Goal: Task Accomplishment & Management: Manage account settings

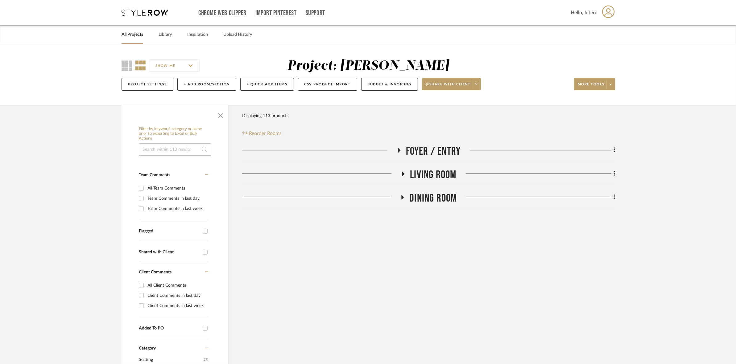
click at [431, 170] on span "Living Room" at bounding box center [433, 174] width 46 height 13
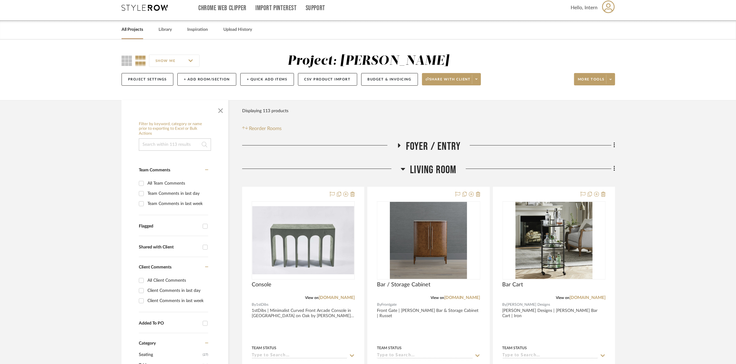
scroll to position [193, 0]
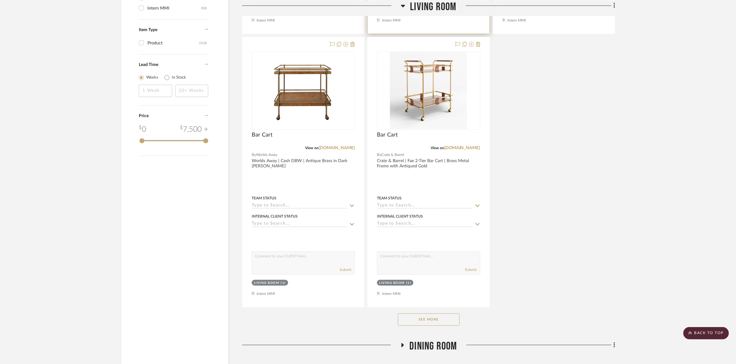
scroll to position [742, 0]
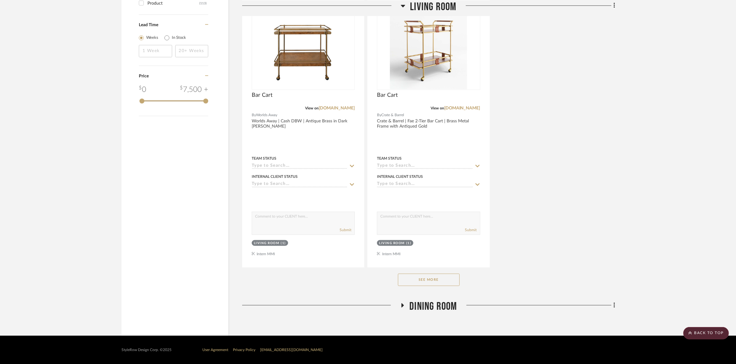
click at [420, 278] on button "See More" at bounding box center [429, 280] width 62 height 12
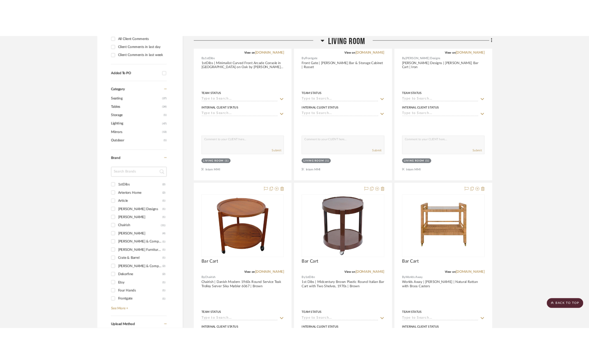
scroll to position [0, 0]
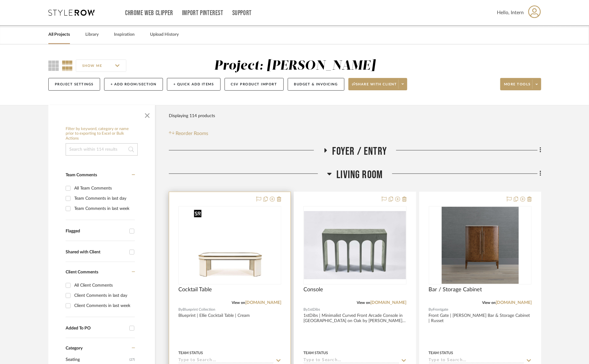
click at [241, 261] on img "0" at bounding box center [229, 245] width 77 height 77
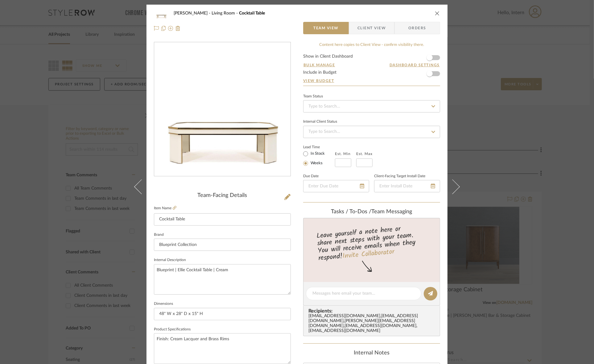
click at [1, 138] on div "DOOLEY Living Room Cocktail Table Team View Client View Orders Team-Facing Deta…" at bounding box center [297, 182] width 594 height 364
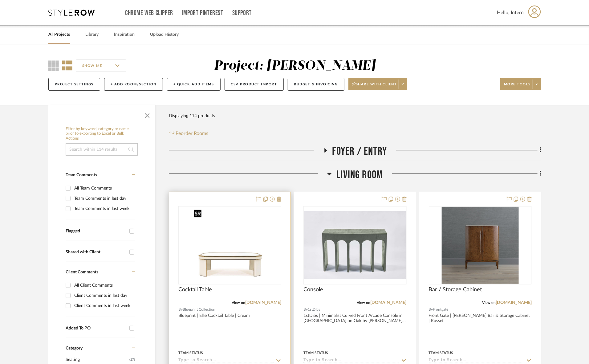
click at [263, 261] on img "0" at bounding box center [229, 245] width 77 height 77
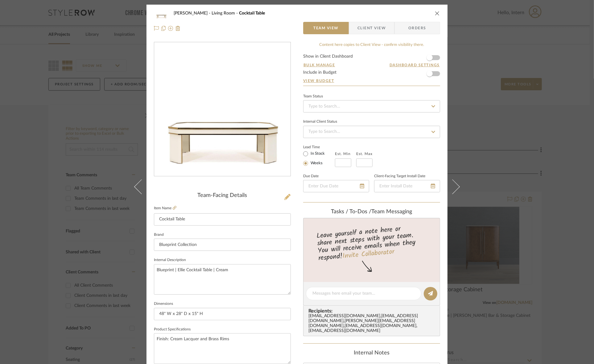
click at [284, 198] on icon at bounding box center [287, 197] width 6 height 6
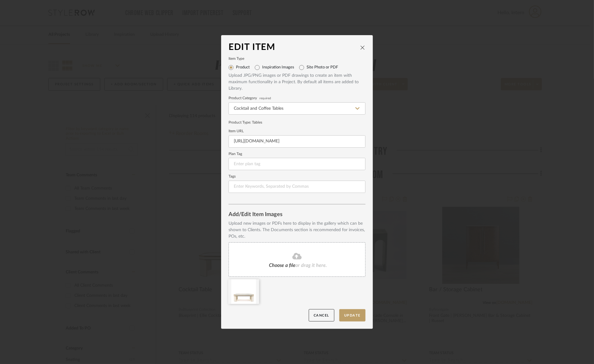
click at [268, 268] on div "Choose a file or drag it here." at bounding box center [296, 259] width 137 height 35
click at [252, 282] on icon at bounding box center [254, 283] width 4 height 5
click at [353, 314] on button "Update" at bounding box center [352, 315] width 26 height 13
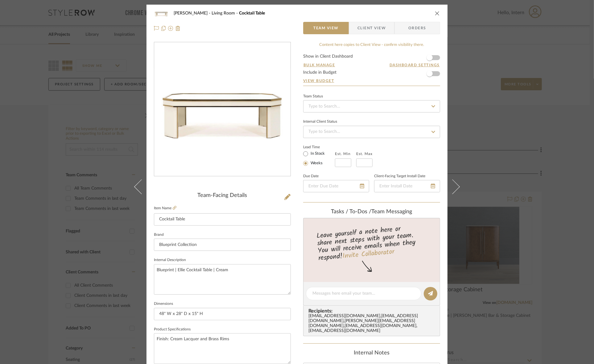
click at [436, 14] on icon "close" at bounding box center [437, 13] width 5 height 5
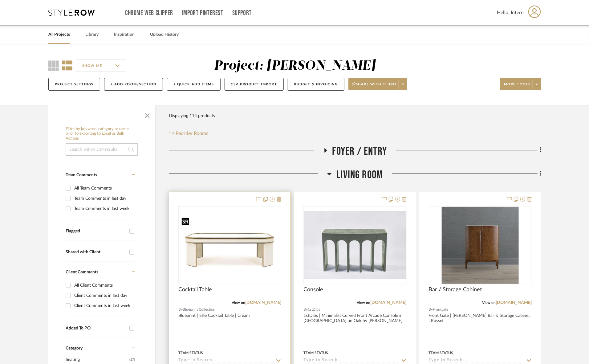
click at [247, 252] on img "0" at bounding box center [230, 245] width 102 height 61
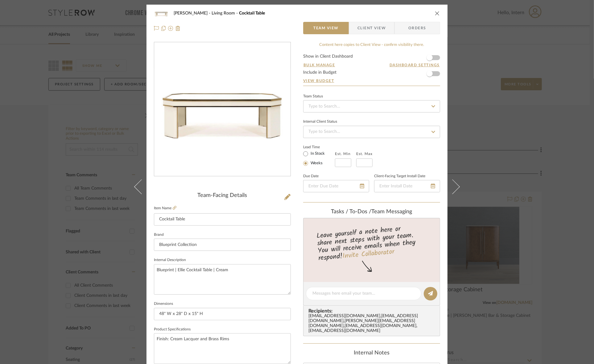
click at [372, 29] on span "Client View" at bounding box center [371, 28] width 28 height 12
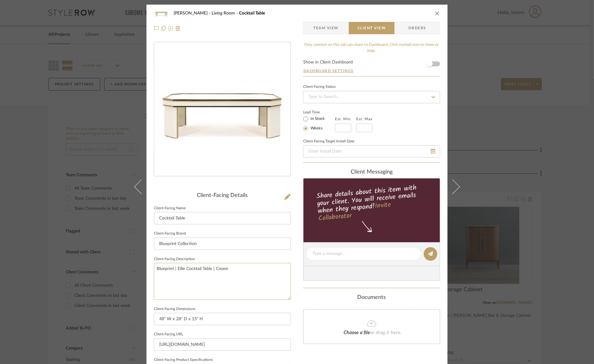
drag, startPoint x: 250, startPoint y: 267, endPoint x: 99, endPoint y: 273, distance: 150.9
click at [99, 273] on div "DOOLEY Living Room Cocktail Table Team View Client View Orders Client-Facing De…" at bounding box center [297, 182] width 594 height 364
click at [199, 241] on input "Blueprint Collection" at bounding box center [222, 244] width 137 height 12
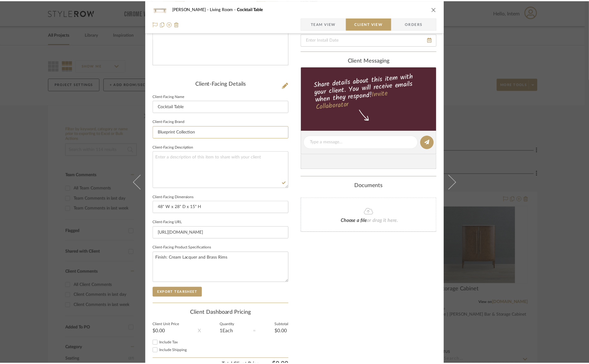
scroll to position [116, 0]
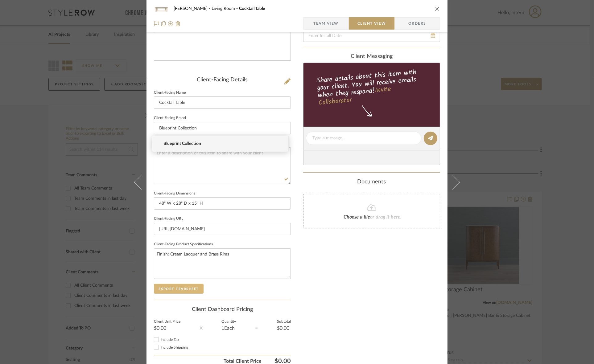
click at [174, 289] on button "Export Tearsheet" at bounding box center [179, 289] width 50 height 10
click at [566, 119] on div "DOOLEY Living Room Cocktail Table Team View Client View Orders Client-Facing De…" at bounding box center [297, 182] width 594 height 364
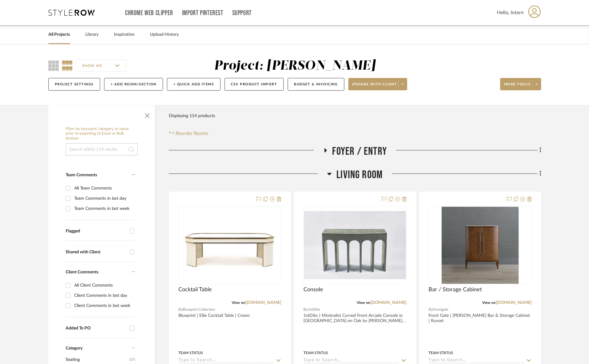
click at [366, 168] on span "Living Room" at bounding box center [360, 174] width 46 height 13
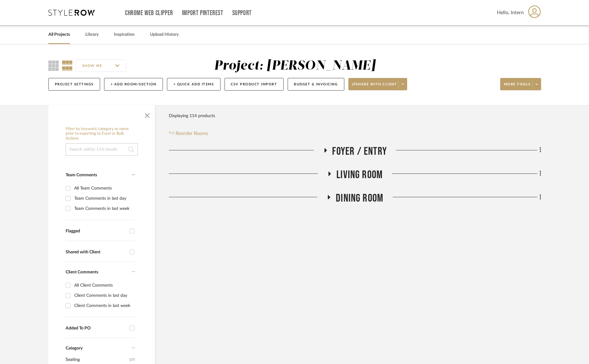
click at [354, 201] on span "Dining Room" at bounding box center [359, 198] width 47 height 13
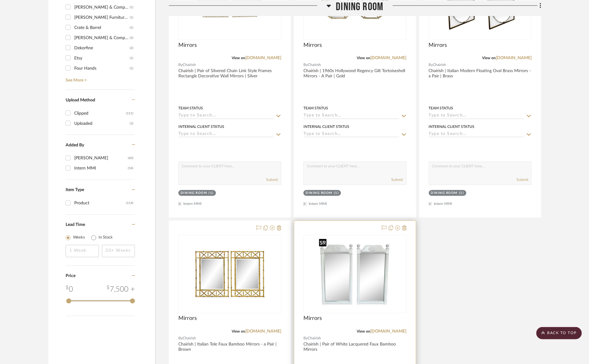
scroll to position [734, 0]
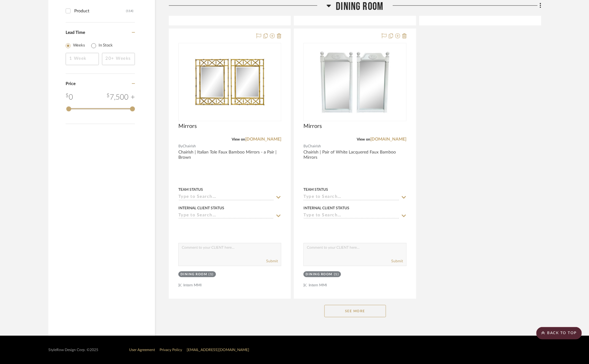
click at [373, 309] on button "See More" at bounding box center [356, 311] width 62 height 12
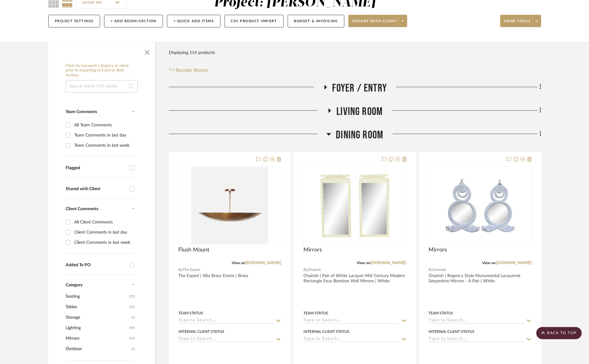
scroll to position [0, 0]
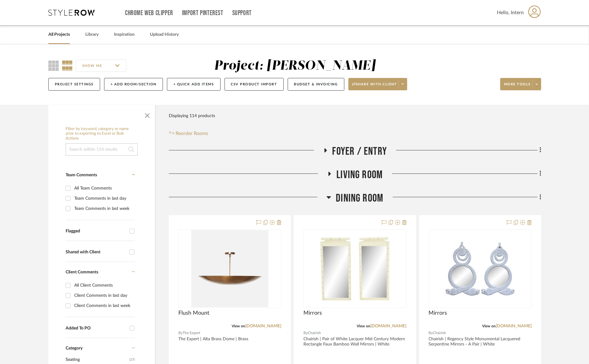
click at [377, 199] on span "Dining Room" at bounding box center [359, 198] width 47 height 13
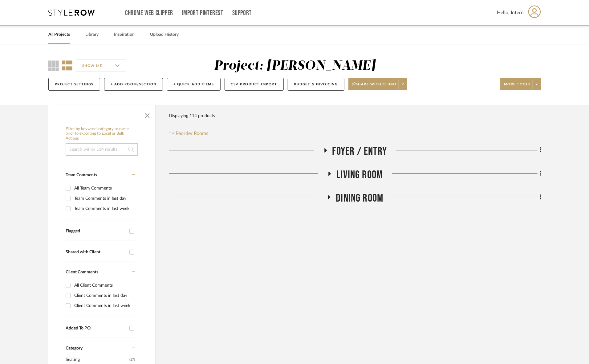
click at [375, 151] on span "Foyer / Entry" at bounding box center [360, 151] width 55 height 13
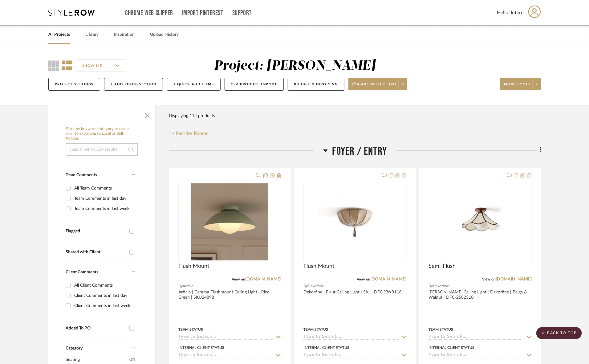
click at [343, 149] on span "Foyer / Entry" at bounding box center [360, 151] width 55 height 13
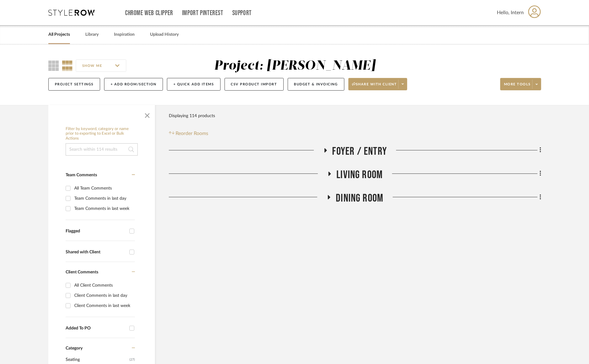
click at [343, 173] on span "Living Room" at bounding box center [360, 174] width 46 height 13
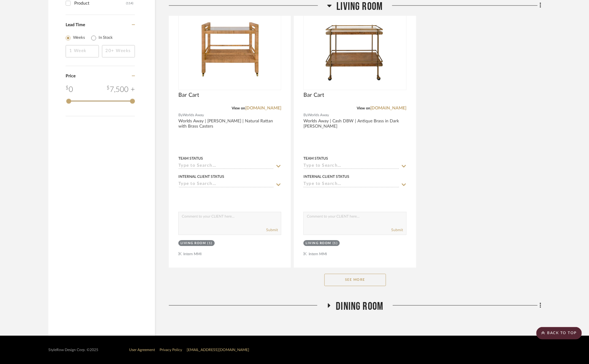
scroll to position [703, 0]
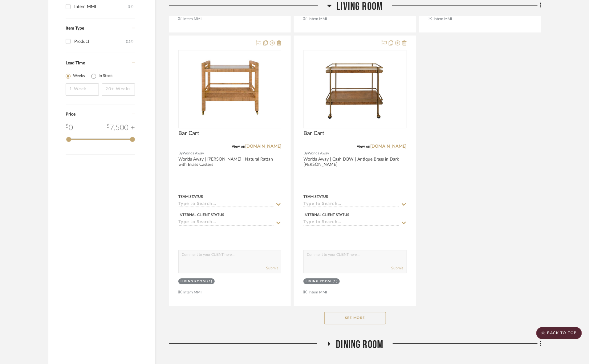
click at [367, 316] on button "See More" at bounding box center [356, 318] width 62 height 12
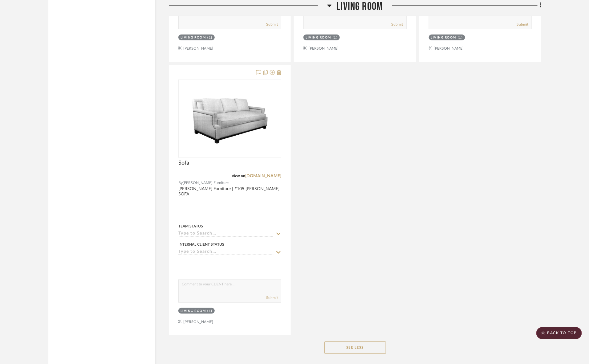
scroll to position [7306, 0]
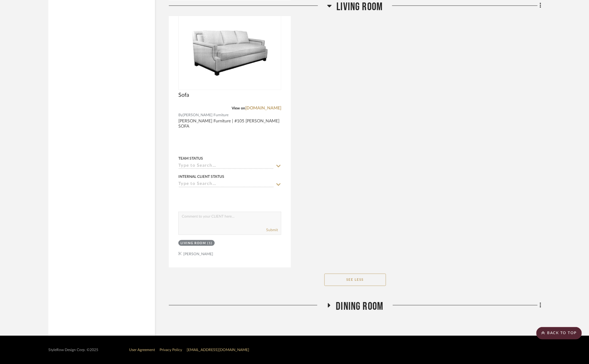
click at [385, 306] on div at bounding box center [463, 308] width 158 height 16
click at [376, 306] on span "Dining Room" at bounding box center [359, 306] width 47 height 13
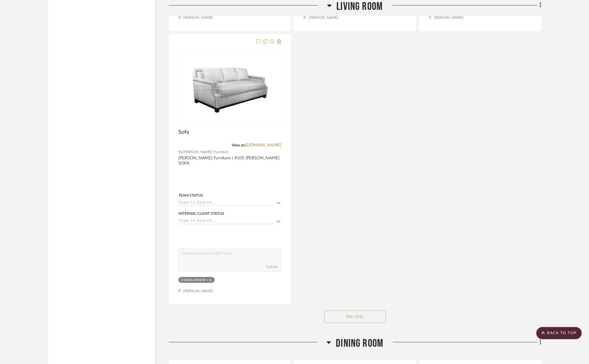
scroll to position [7267, 0]
click at [355, 344] on span "Dining Room" at bounding box center [359, 343] width 47 height 13
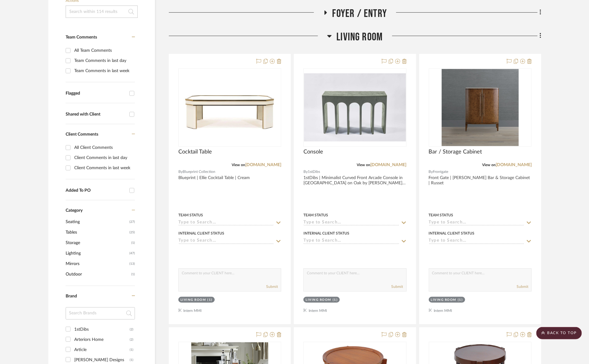
scroll to position [0, 0]
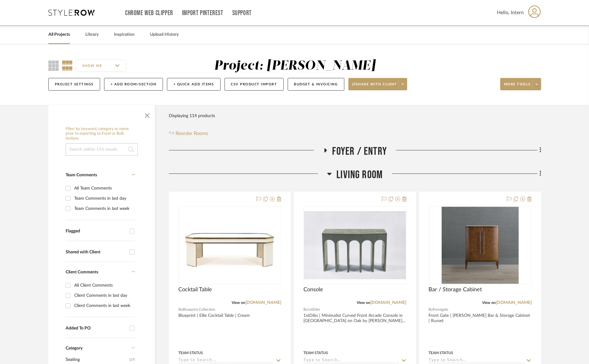
click at [364, 173] on span "Living Room" at bounding box center [360, 174] width 46 height 13
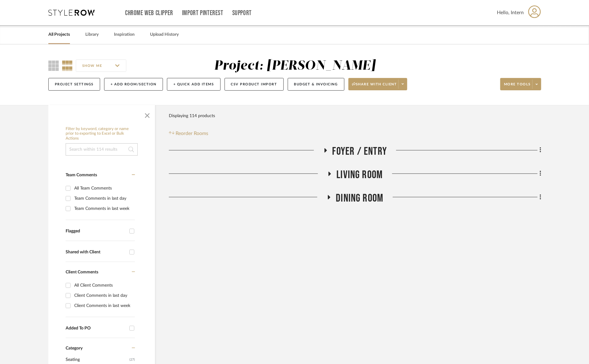
click at [361, 146] on span "Foyer / Entry" at bounding box center [360, 151] width 55 height 13
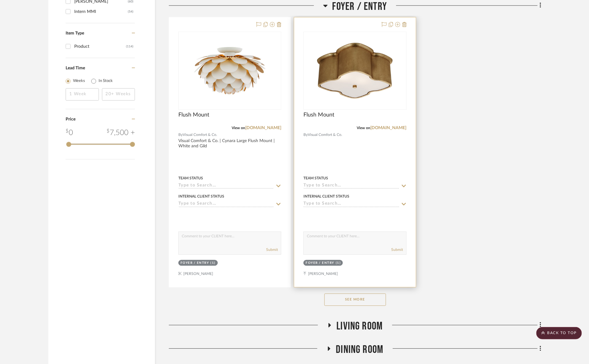
scroll to position [742, 0]
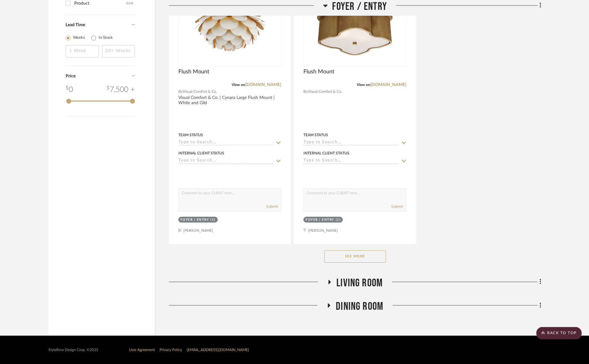
click at [359, 254] on button "See More" at bounding box center [356, 256] width 62 height 12
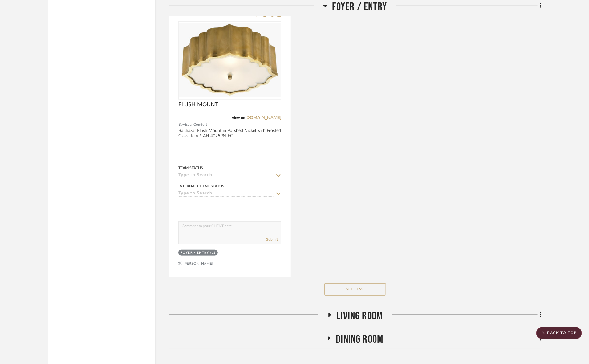
scroll to position [1289, 0]
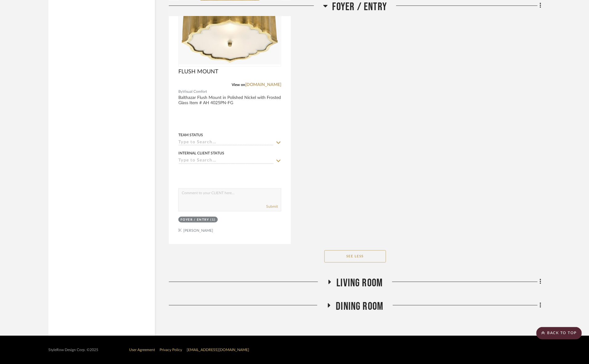
click at [356, 284] on span "Living Room" at bounding box center [360, 283] width 46 height 13
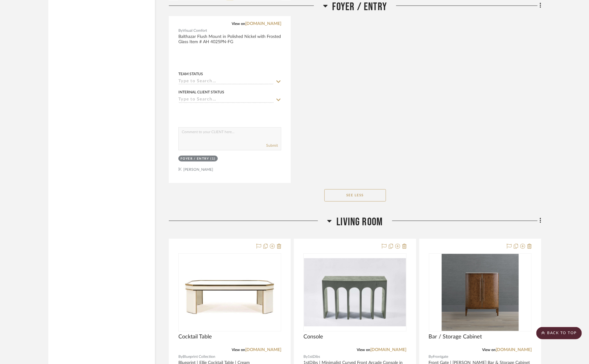
scroll to position [1349, 0]
click at [361, 227] on span "Living Room" at bounding box center [360, 222] width 46 height 13
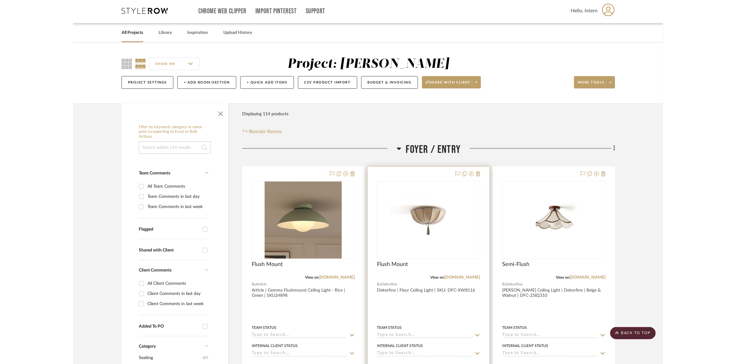
scroll to position [0, 0]
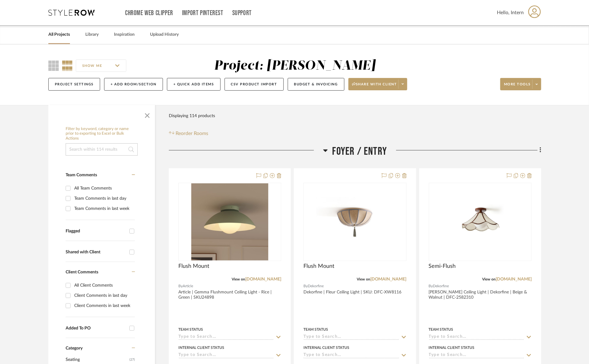
click at [346, 147] on span "Foyer / Entry" at bounding box center [360, 151] width 55 height 13
